Goal: Information Seeking & Learning: Learn about a topic

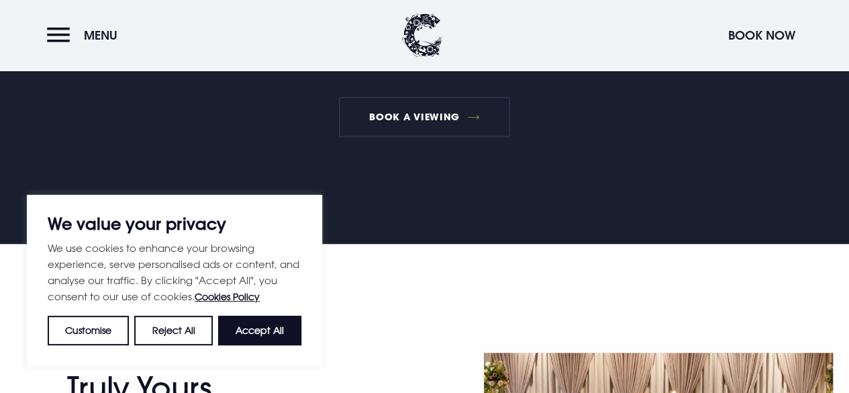
drag, startPoint x: 268, startPoint y: 329, endPoint x: 252, endPoint y: 325, distance: 16.6
click at [267, 325] on button "Accept All" at bounding box center [259, 330] width 83 height 30
checkbox input "true"
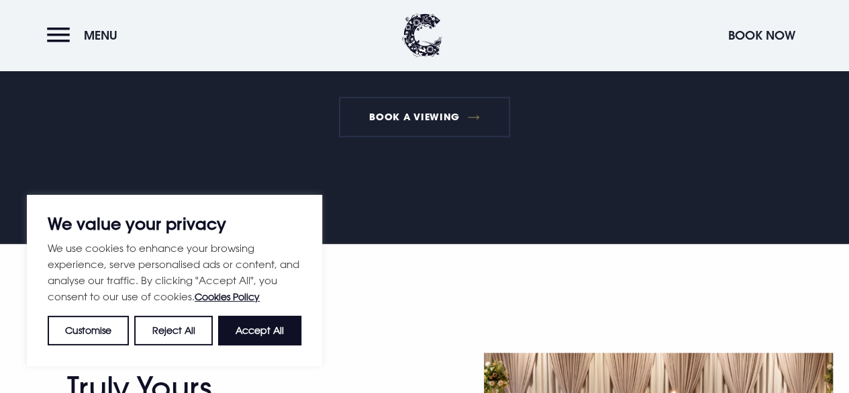
checkbox input "true"
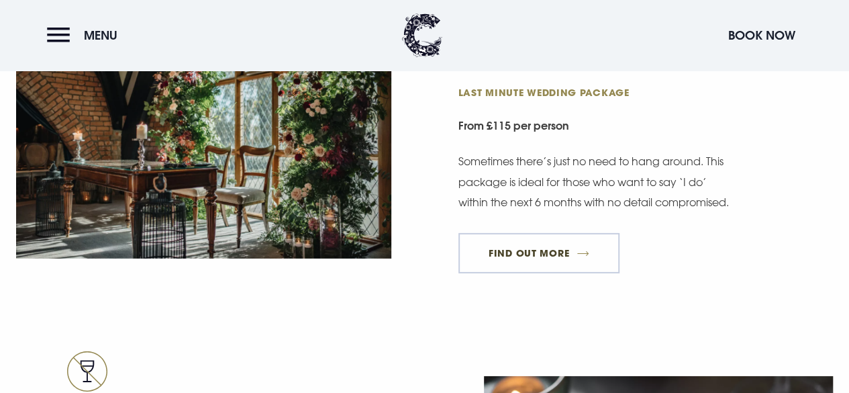
scroll to position [2013, 0]
click at [540, 258] on link "FIND OUT MORE" at bounding box center [539, 252] width 162 height 40
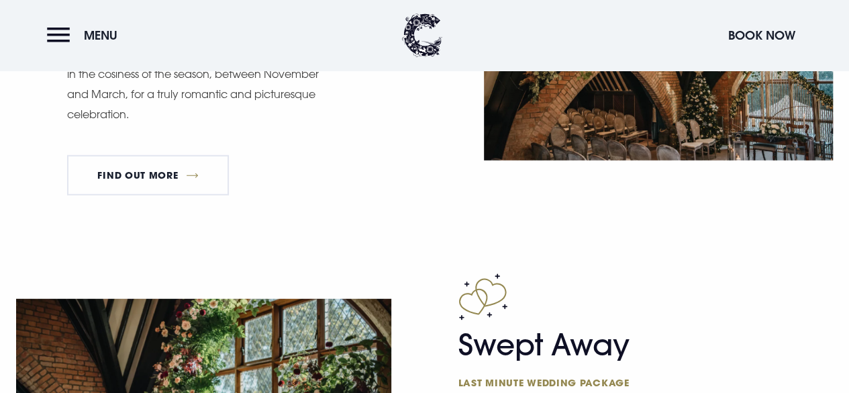
scroll to position [1543, 0]
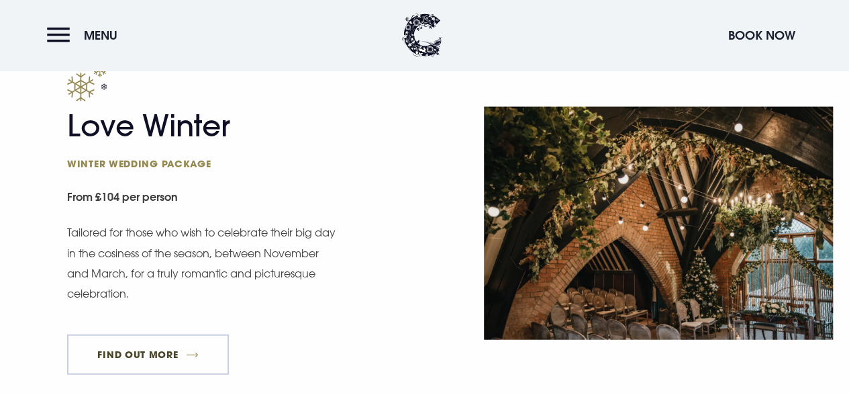
click at [201, 354] on link "FIND OUT MORE" at bounding box center [148, 354] width 162 height 40
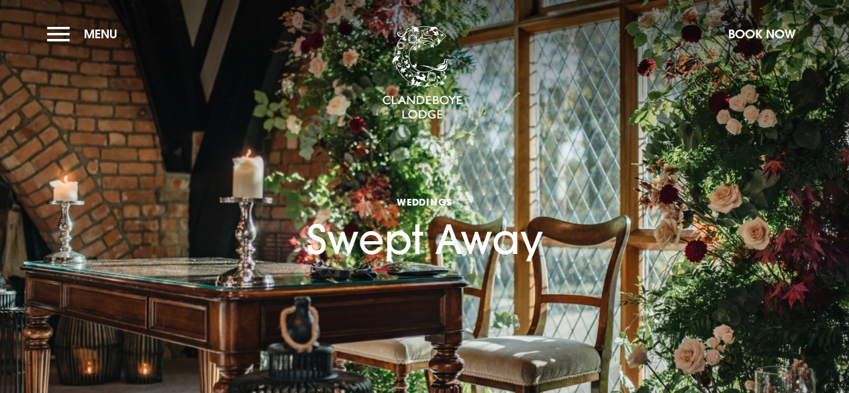
drag, startPoint x: 310, startPoint y: 231, endPoint x: 645, endPoint y: 227, distance: 334.9
click at [645, 227] on section "Weddings Swept Away" at bounding box center [424, 201] width 849 height 403
click at [458, 199] on h1 "Weddings Swept Away" at bounding box center [425, 204] width 236 height 117
drag, startPoint x: 290, startPoint y: 219, endPoint x: 590, endPoint y: 225, distance: 300.0
click at [590, 225] on section "Weddings Swept Away" at bounding box center [424, 201] width 849 height 403
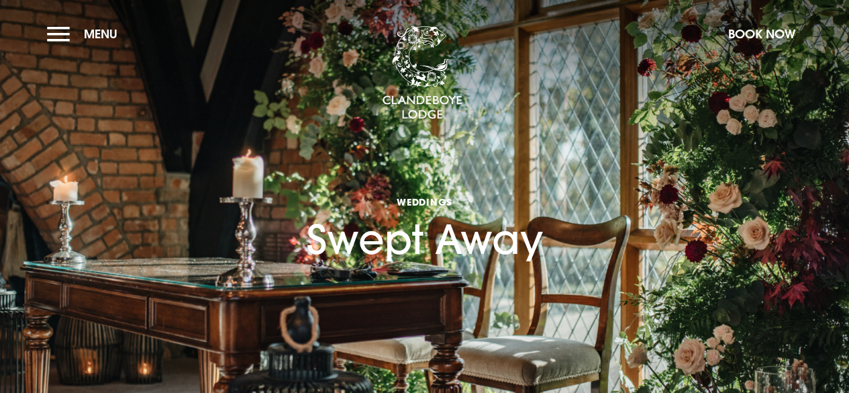
click at [589, 225] on section "Weddings Swept Away" at bounding box center [424, 201] width 849 height 403
drag, startPoint x: 327, startPoint y: 233, endPoint x: 617, endPoint y: 225, distance: 290.0
click at [617, 227] on section "Weddings Swept Away" at bounding box center [424, 201] width 849 height 403
click at [410, 177] on h1 "Weddings Swept Away" at bounding box center [425, 204] width 236 height 117
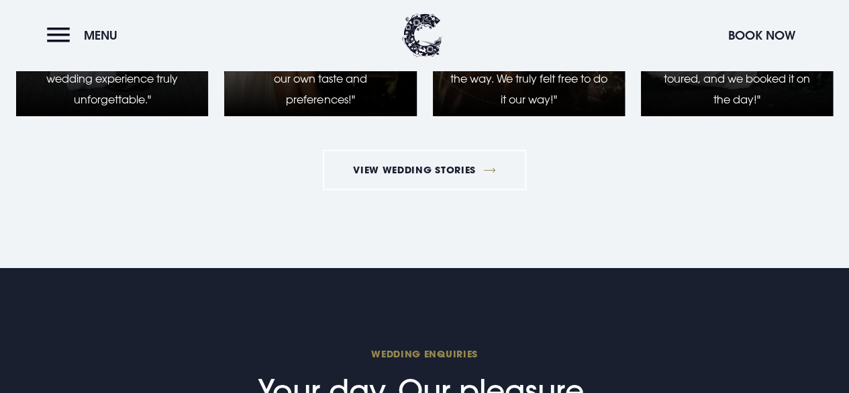
scroll to position [2282, 0]
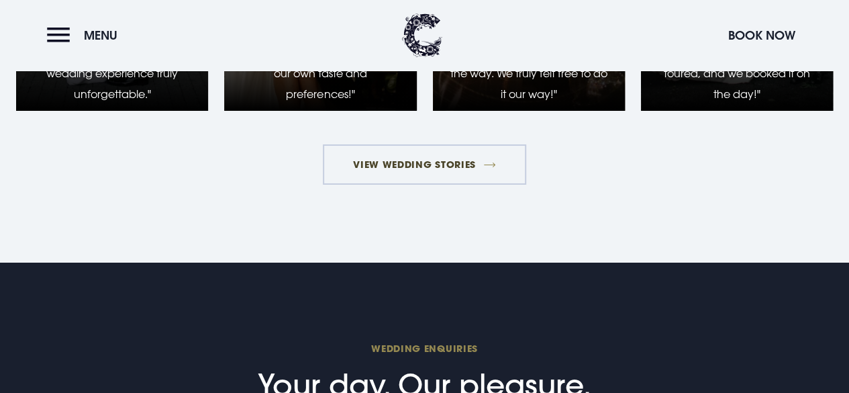
click at [450, 185] on link "View Wedding Stories" at bounding box center [425, 164] width 204 height 40
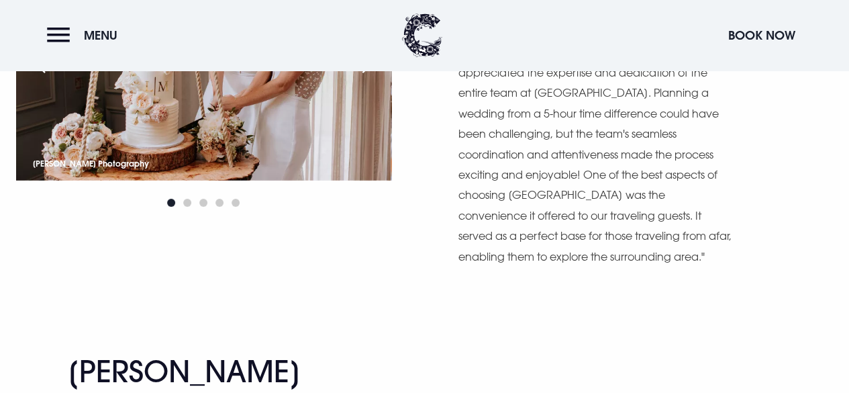
scroll to position [9865, 0]
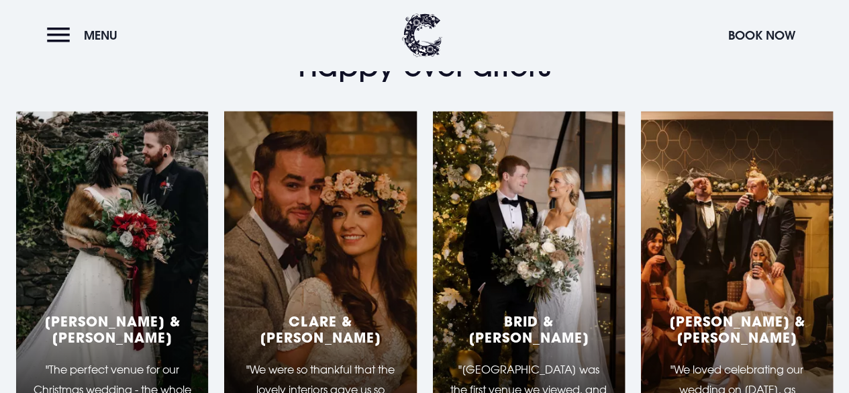
scroll to position [2416, 0]
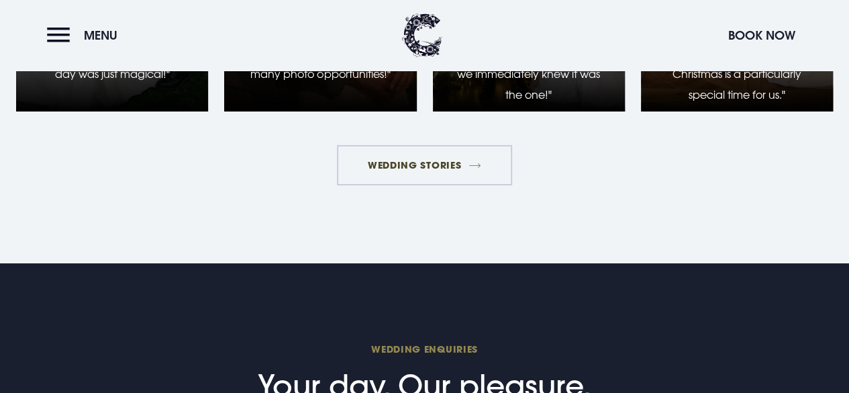
click at [420, 181] on link "Wedding Stories" at bounding box center [424, 165] width 174 height 40
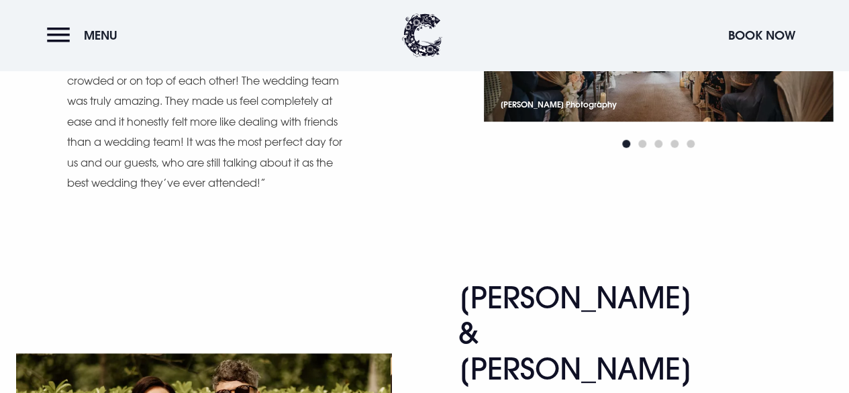
scroll to position [2819, 0]
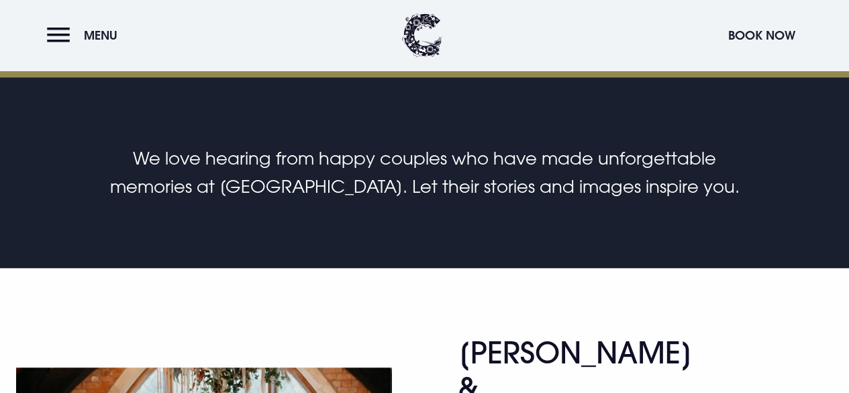
scroll to position [0, 0]
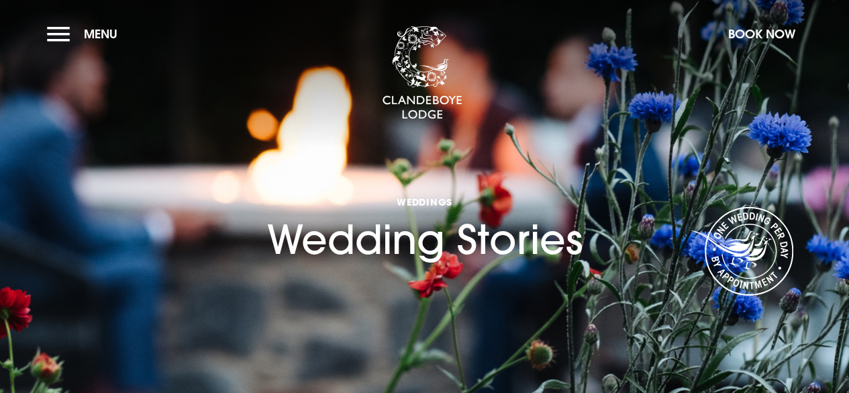
click at [54, 36] on button "Menu" at bounding box center [85, 33] width 77 height 29
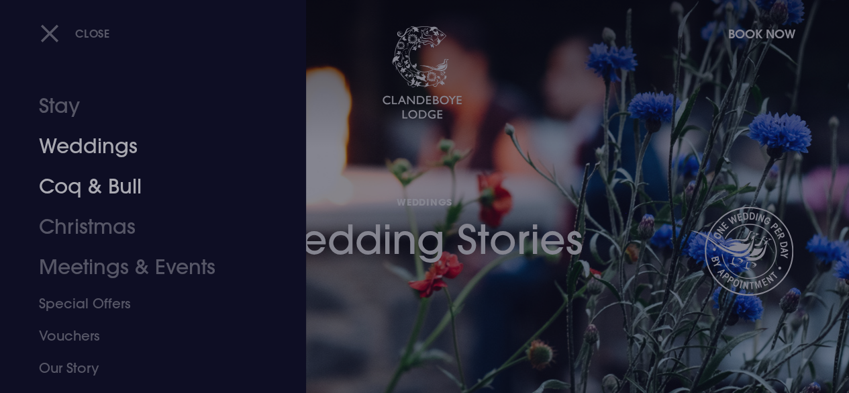
click at [152, 162] on link "Weddings" at bounding box center [144, 146] width 210 height 40
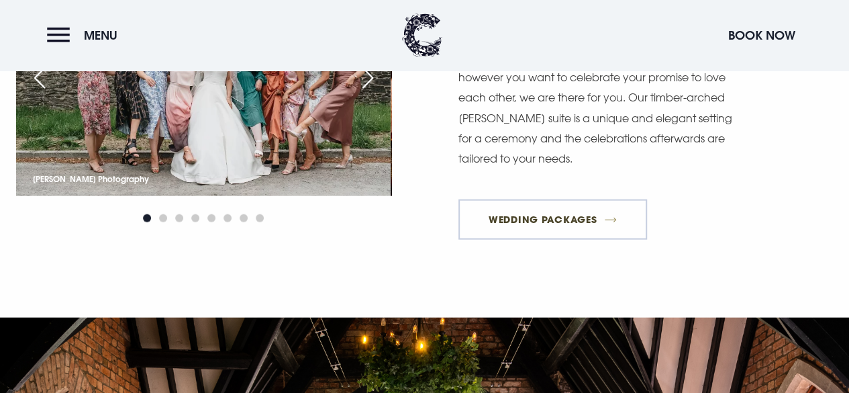
scroll to position [1342, 0]
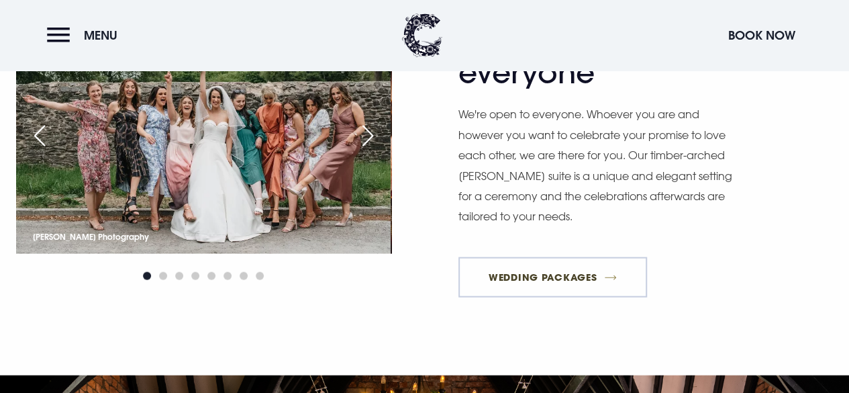
click at [533, 291] on link "Wedding Packages" at bounding box center [552, 277] width 189 height 40
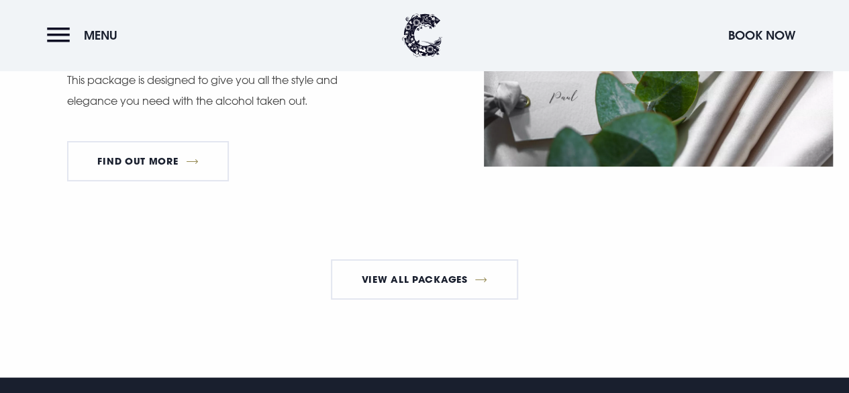
scroll to position [2483, 0]
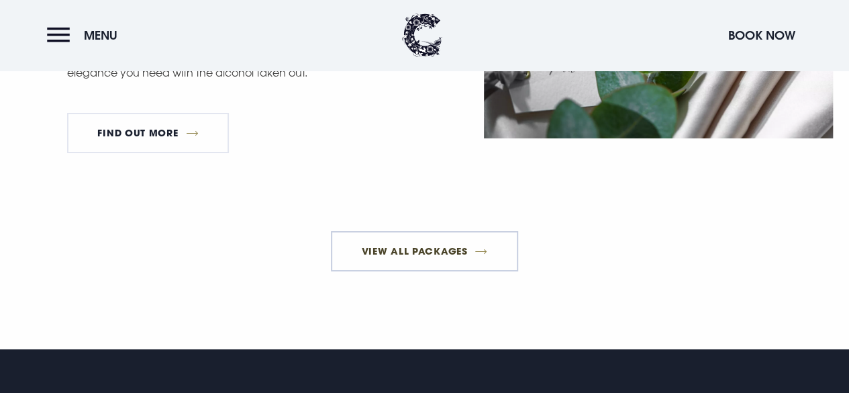
click at [464, 271] on link "View All Packages" at bounding box center [424, 251] width 187 height 40
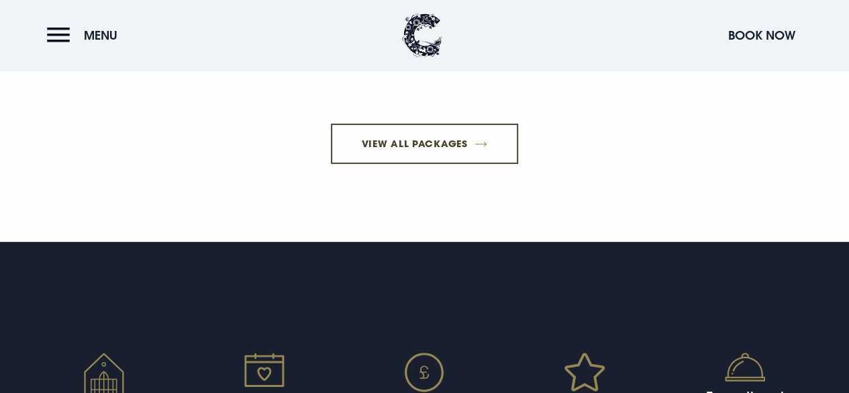
scroll to position [2449, 0]
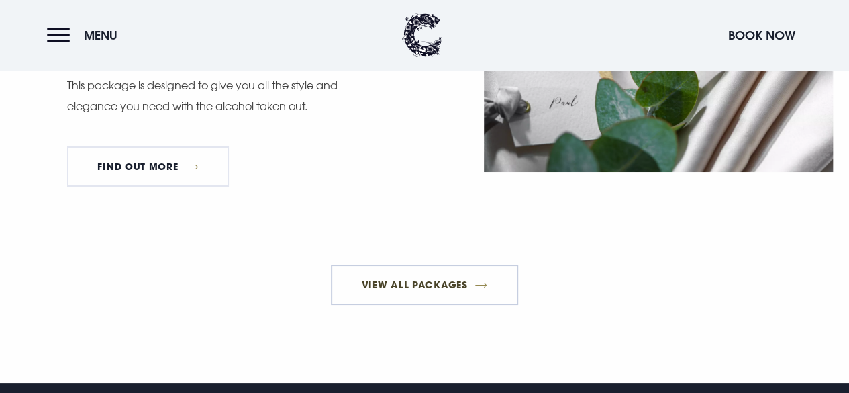
click at [397, 295] on link "View All Packages" at bounding box center [424, 284] width 187 height 40
